Goal: Task Accomplishment & Management: Complete application form

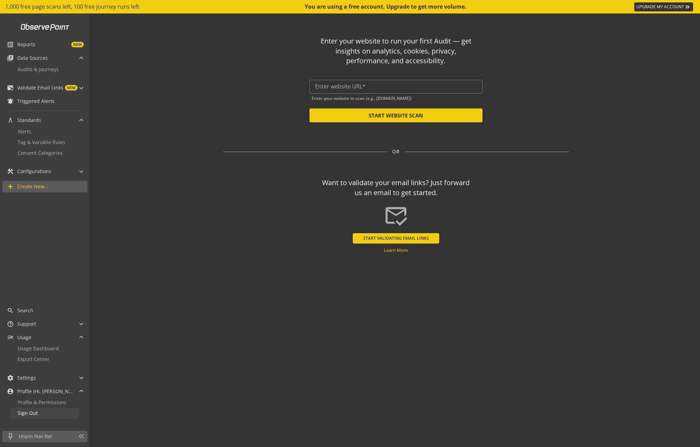
click at [37, 412] on span "Sign Out" at bounding box center [28, 413] width 20 height 7
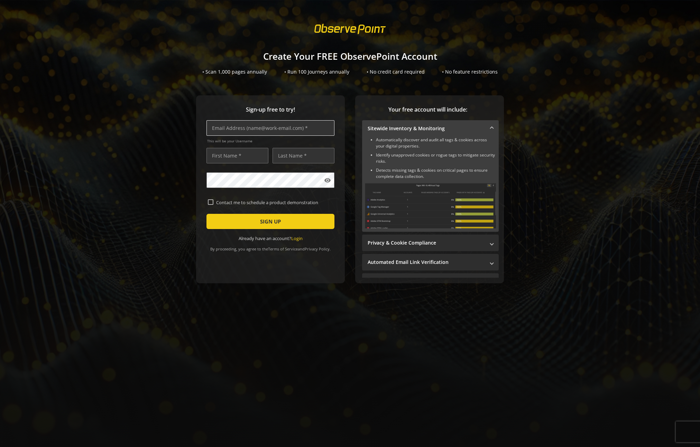
click at [224, 131] on input "text" at bounding box center [270, 128] width 128 height 16
type input "robert.stanford.mount@gmail.com"
type input "Robbi"
type input "Mount"
click at [263, 225] on span "SIGN UP" at bounding box center [270, 221] width 21 height 12
